Goal: Information Seeking & Learning: Find contact information

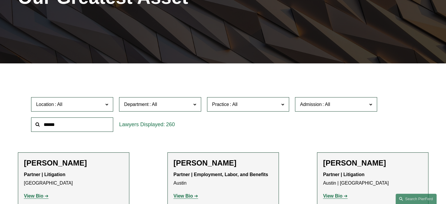
scroll to position [117, 0]
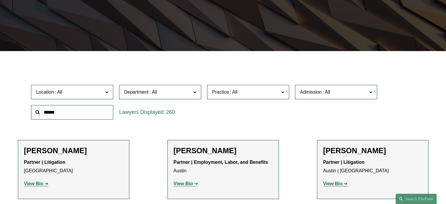
click at [59, 113] on input "text" at bounding box center [72, 112] width 82 height 14
type input "*******"
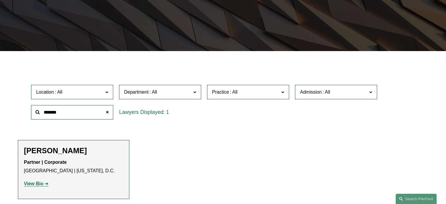
click at [35, 182] on strong "View Bio" at bounding box center [33, 183] width 19 height 5
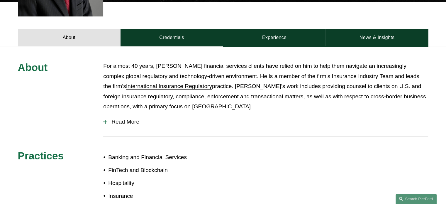
scroll to position [234, 0]
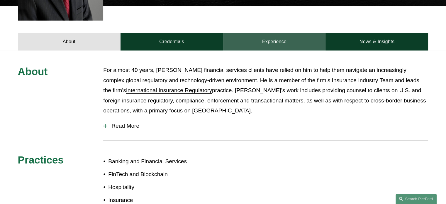
click at [279, 33] on link "Experience" at bounding box center [274, 42] width 103 height 18
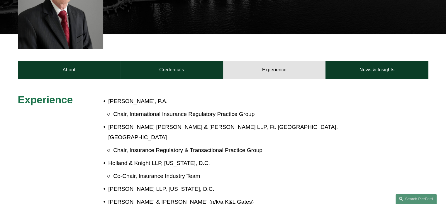
scroll to position [205, 0]
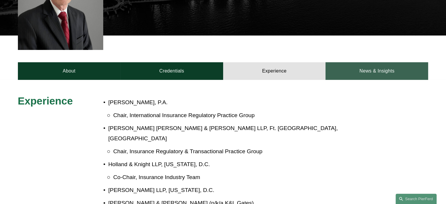
click at [368, 62] on link "News & Insights" at bounding box center [376, 71] width 103 height 18
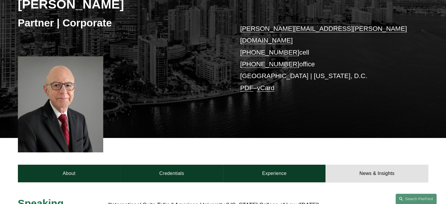
scroll to position [89, 0]
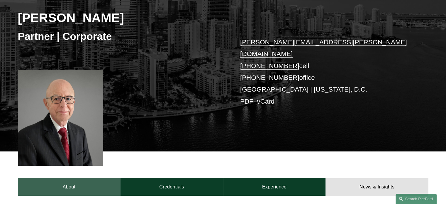
click at [77, 178] on link "About" at bounding box center [69, 187] width 103 height 18
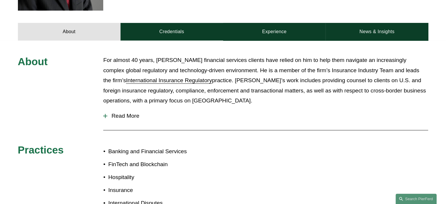
scroll to position [265, 0]
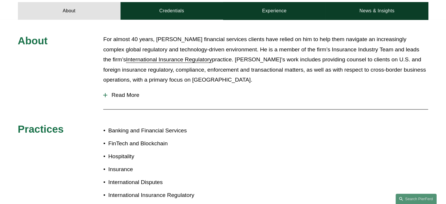
click at [104, 93] on div at bounding box center [105, 95] width 4 height 4
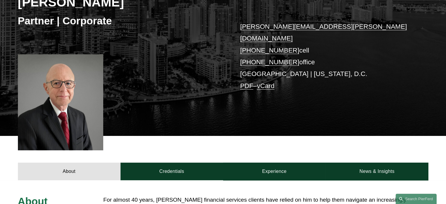
scroll to position [104, 0]
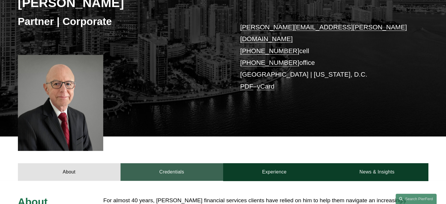
click at [176, 163] on link "Credentials" at bounding box center [171, 172] width 103 height 18
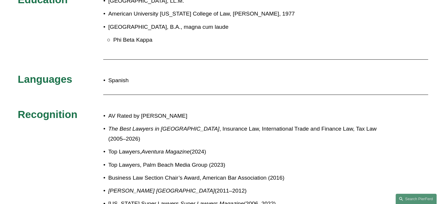
scroll to position [397, 0]
